Goal: Find specific page/section

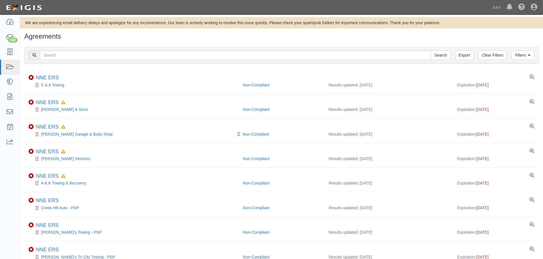
scroll to position [32, 0]
